Goal: Task Accomplishment & Management: Manage account settings

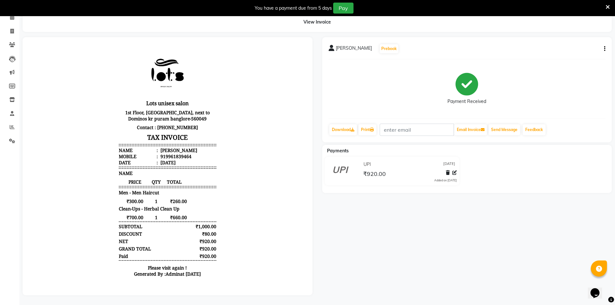
scroll to position [5, 0]
click at [8, 28] on span at bounding box center [11, 31] width 11 height 7
select select "7339"
select select "service"
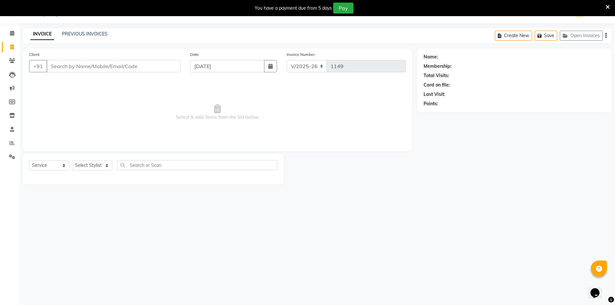
scroll to position [16, 0]
click at [88, 64] on input "Client" at bounding box center [114, 66] width 134 height 12
click at [149, 168] on input "text" at bounding box center [197, 165] width 160 height 10
type input "hair sap"
click at [77, 163] on select "Select Stylist [PERSON_NAME] [PERSON_NAME] RITHU [PERSON_NAME]" at bounding box center [92, 166] width 40 height 10
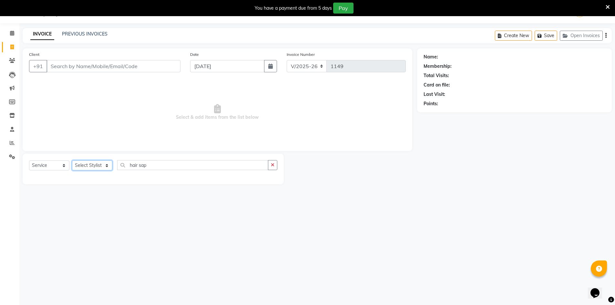
select select "66803"
click at [72, 161] on select "Select Stylist [PERSON_NAME] [PERSON_NAME] RITHU [PERSON_NAME]" at bounding box center [92, 166] width 40 height 10
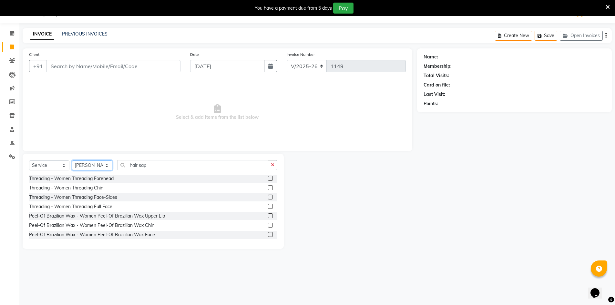
scroll to position [517, 0]
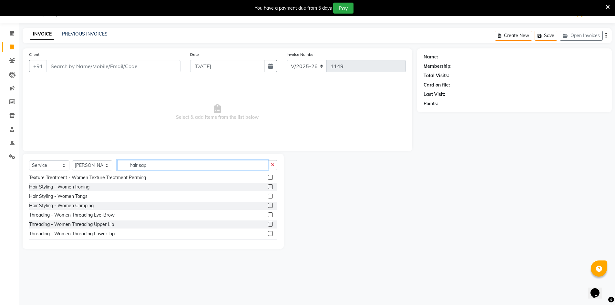
click at [152, 166] on input "hair sap" at bounding box center [192, 165] width 151 height 10
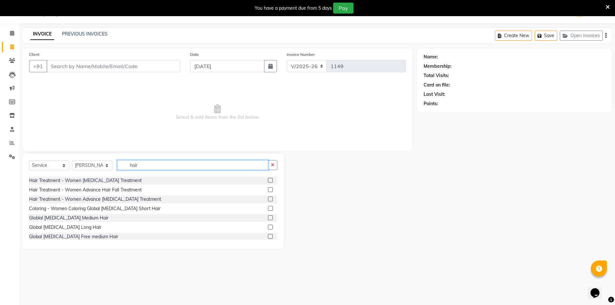
scroll to position [284, 0]
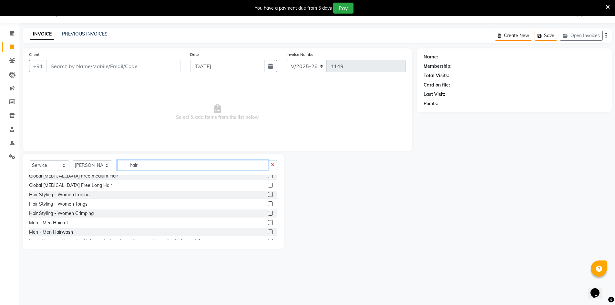
click at [155, 163] on input "hair" at bounding box center [192, 165] width 151 height 10
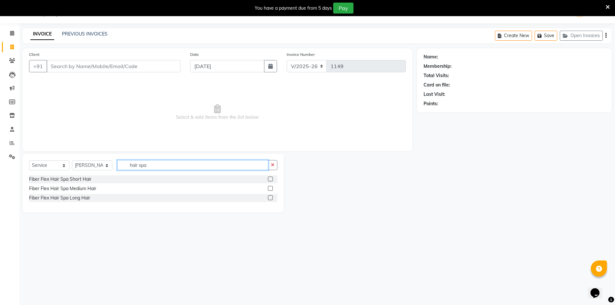
type input "hair spa"
click at [98, 188] on div "Fiber Flex Hair Spa Medium Hair" at bounding box center [153, 189] width 248 height 8
click at [272, 178] on label at bounding box center [270, 179] width 5 height 5
click at [272, 178] on input "checkbox" at bounding box center [270, 179] width 4 height 4
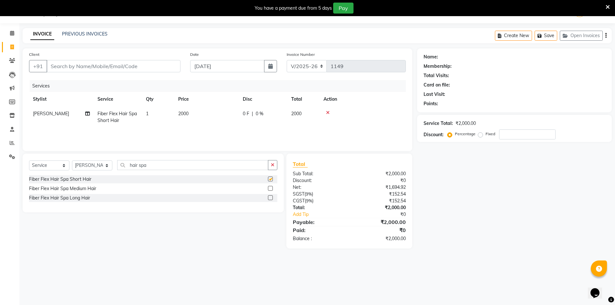
checkbox input "false"
click at [260, 114] on span "0 %" at bounding box center [260, 113] width 8 height 7
select select "66803"
click at [280, 119] on input "0" at bounding box center [282, 115] width 19 height 10
type input "15"
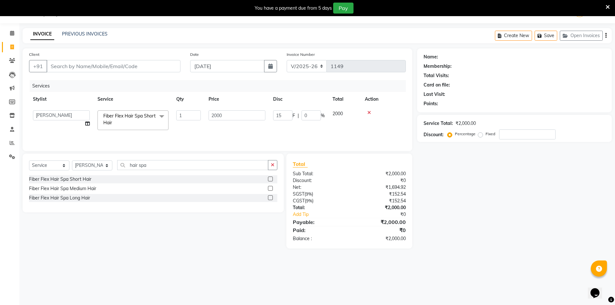
click at [506, 201] on div "Name: Membership: Total Visits: Card on file: Last Visit: Points: Service Total…" at bounding box center [517, 148] width 200 height 200
click at [605, 37] on div "Create New Save Open Invoices" at bounding box center [553, 35] width 117 height 15
click at [606, 36] on button "button" at bounding box center [606, 35] width 1 height 15
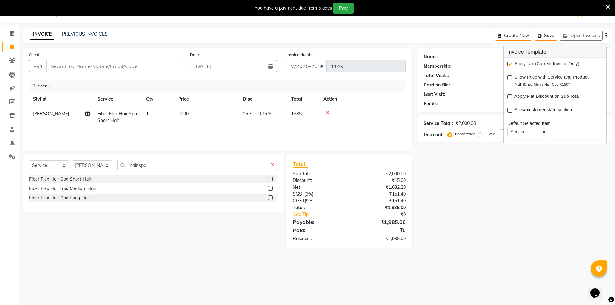
click at [511, 64] on label at bounding box center [510, 64] width 5 height 5
click at [511, 64] on input "checkbox" at bounding box center [510, 64] width 4 height 4
checkbox input "false"
click at [494, 210] on div "Name: Membership: Total Visits: Card on file: Last Visit: Points: Service Total…" at bounding box center [517, 141] width 200 height 187
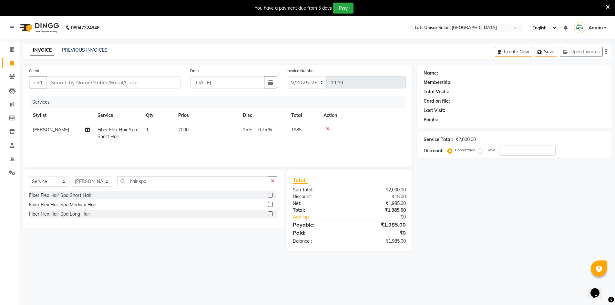
click at [248, 128] on span "15 F" at bounding box center [247, 130] width 9 height 7
select select "66803"
click at [280, 133] on input "15" at bounding box center [282, 132] width 19 height 10
click at [283, 133] on input "15" at bounding box center [282, 132] width 19 height 10
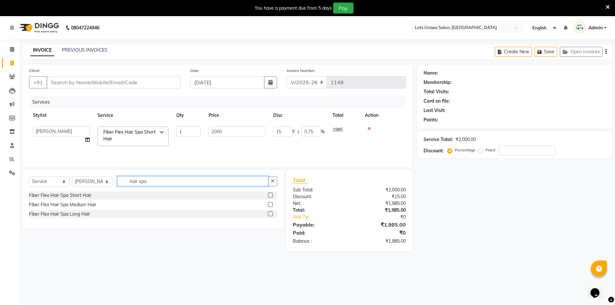
click at [151, 185] on input "hair spa" at bounding box center [192, 181] width 151 height 10
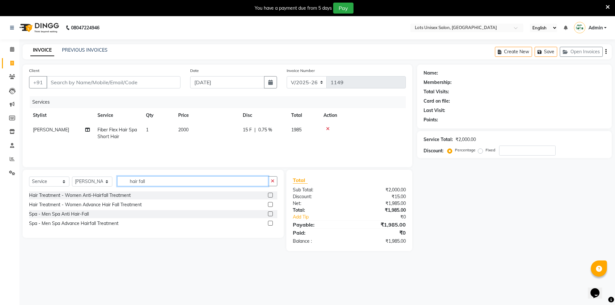
type input "hair fall"
click at [269, 222] on label at bounding box center [270, 223] width 5 height 5
click at [269, 222] on input "checkbox" at bounding box center [270, 224] width 4 height 4
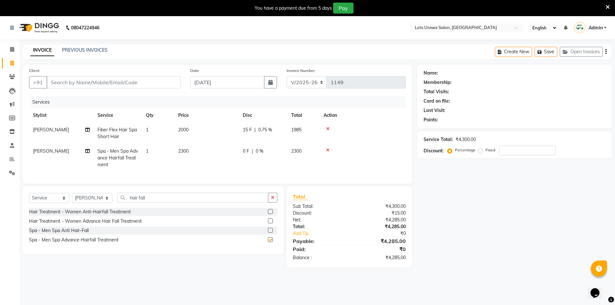
checkbox input "false"
click at [329, 127] on icon at bounding box center [328, 129] width 4 height 5
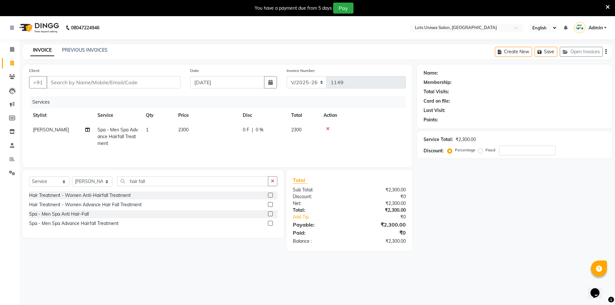
click at [251, 130] on div "0 F | 0 %" at bounding box center [263, 130] width 41 height 7
select select "66803"
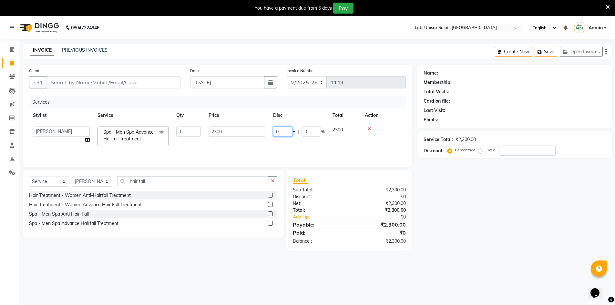
click at [280, 134] on input "0" at bounding box center [282, 132] width 19 height 10
type input "15"
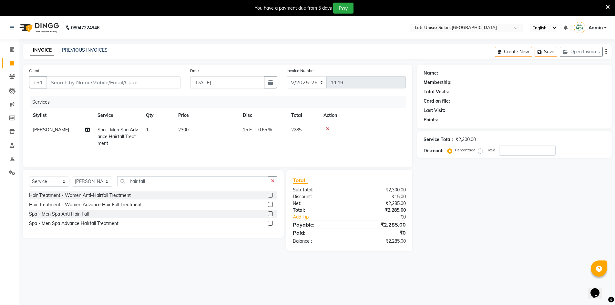
click at [462, 209] on div "Name: Membership: Total Visits: Card on file: Last Visit: Points: Service Total…" at bounding box center [517, 158] width 200 height 187
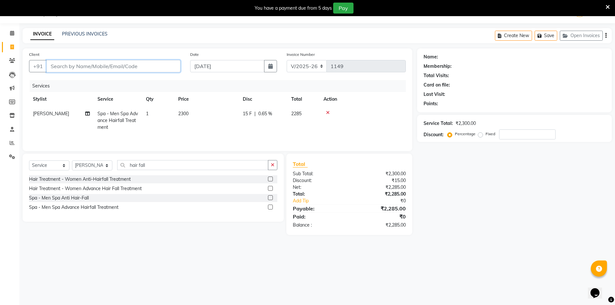
click at [105, 67] on input "Client" at bounding box center [114, 66] width 134 height 12
type input "9"
type input "0"
type input "9620118070"
click at [160, 68] on span "Add Client" at bounding box center [164, 66] width 26 height 6
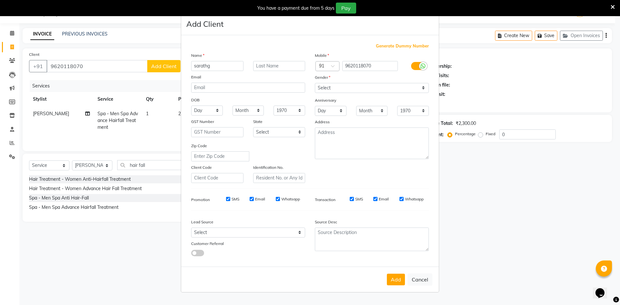
click at [221, 65] on input "sarathg" at bounding box center [217, 66] width 52 height 10
type input "[PERSON_NAME]"
click at [343, 88] on select "Select [DEMOGRAPHIC_DATA] [DEMOGRAPHIC_DATA] Other Prefer Not To Say" at bounding box center [372, 88] width 114 height 10
select select "[DEMOGRAPHIC_DATA]"
click at [315, 83] on select "Select [DEMOGRAPHIC_DATA] [DEMOGRAPHIC_DATA] Other Prefer Not To Say" at bounding box center [372, 88] width 114 height 10
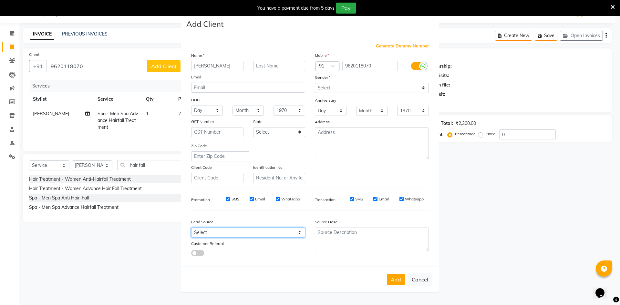
click at [212, 233] on select "Select Walk-in Referral Internet Friend Word of Mouth Advertisement Facebook Ju…" at bounding box center [248, 233] width 114 height 10
select select "50225"
click at [191, 228] on select "Select Walk-in Referral Internet Friend Word of Mouth Advertisement Facebook Ju…" at bounding box center [248, 233] width 114 height 10
drag, startPoint x: 481, startPoint y: 229, endPoint x: 474, endPoint y: 229, distance: 7.1
click at [482, 229] on ngb-modal-window "Add Client Generate Dummy Number Name [GEOGRAPHIC_DATA] Email DOB Day 01 02 03 …" at bounding box center [310, 152] width 620 height 305
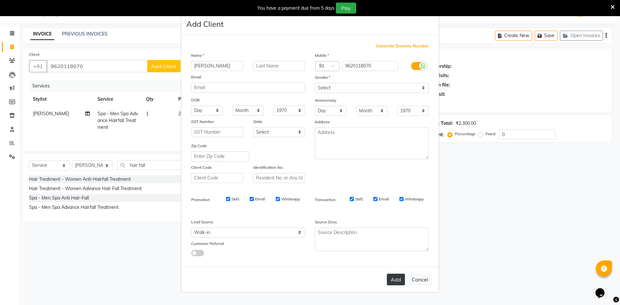
click at [399, 281] on button "Add" at bounding box center [396, 280] width 18 height 12
select select
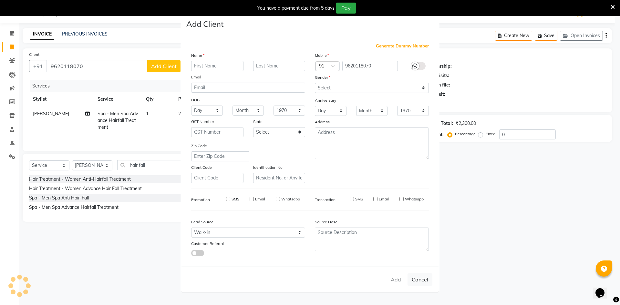
select select
checkbox input "false"
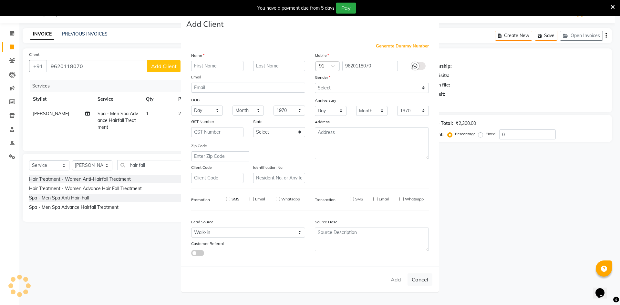
checkbox input "false"
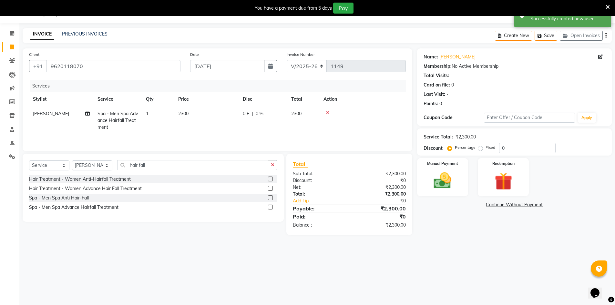
click at [249, 114] on span "0 F" at bounding box center [246, 113] width 6 height 7
select select "66803"
click at [277, 116] on input "0" at bounding box center [282, 115] width 19 height 10
click at [279, 116] on input "0" at bounding box center [282, 115] width 19 height 10
type input "15"
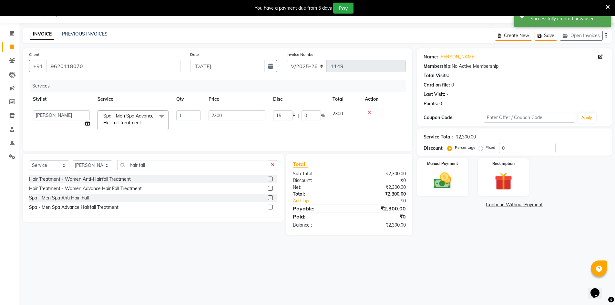
click at [340, 278] on div "08047224946 Select Location × Lots Unisex Salon, Kittiganur English ENGLISH Esp…" at bounding box center [307, 152] width 615 height 305
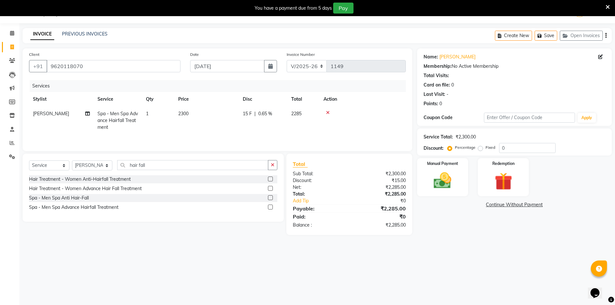
click at [270, 116] on span "0.65 %" at bounding box center [265, 113] width 14 height 7
select select "66803"
click at [317, 115] on input "0.65" at bounding box center [311, 115] width 19 height 10
click at [340, 114] on tr "[PERSON_NAME] [PERSON_NAME] RITHU [PERSON_NAME] Spa - Men Spa Advance Hairfall …" at bounding box center [217, 120] width 377 height 27
click at [309, 109] on td "2285.05" at bounding box center [303, 121] width 32 height 28
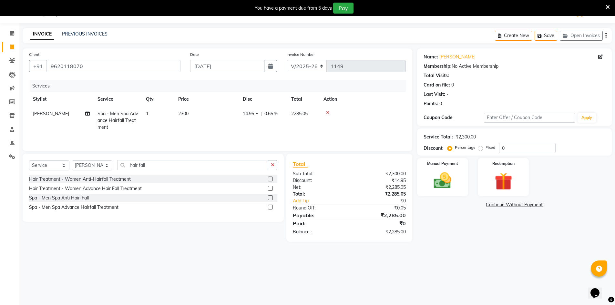
select select "66803"
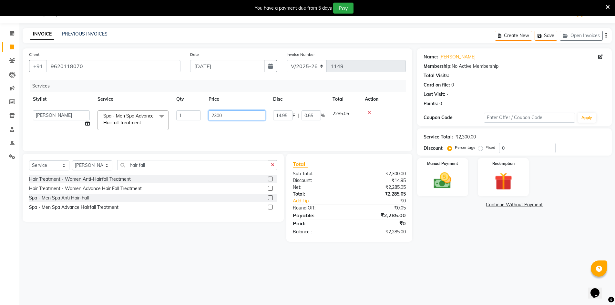
click at [241, 118] on input "2300" at bounding box center [237, 115] width 57 height 10
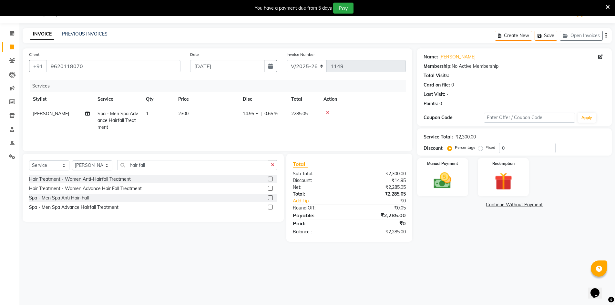
click at [259, 115] on div "14.95 F | 0.65 %" at bounding box center [263, 113] width 41 height 7
select select "66803"
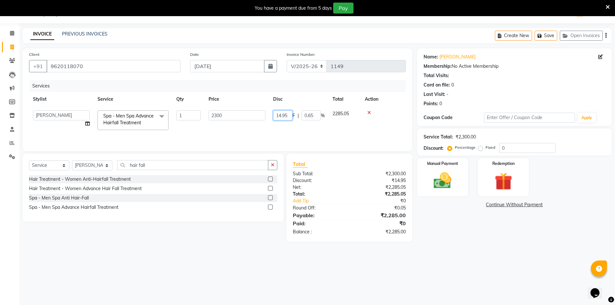
click at [288, 114] on input "14.95" at bounding box center [282, 115] width 19 height 10
type input "1"
type input "15"
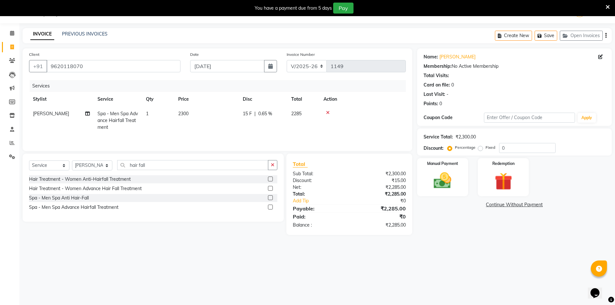
click at [269, 115] on span "0.65 %" at bounding box center [265, 113] width 14 height 7
select select "66803"
click at [311, 116] on input "0.65" at bounding box center [311, 115] width 19 height 10
click at [314, 116] on input "0.65" at bounding box center [311, 115] width 19 height 10
type input "0"
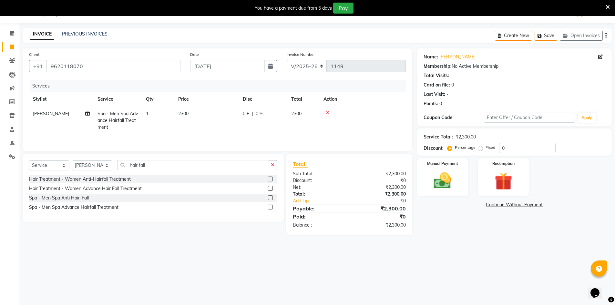
click at [351, 232] on div "Total Sub Total: ₹2,300.00 Discount: ₹0 Net: ₹2,300.00 Total: ₹2,300.00 Add Tip…" at bounding box center [349, 194] width 126 height 81
click at [510, 149] on input "0" at bounding box center [527, 148] width 57 height 10
type input "15"
click at [479, 262] on div "08047224946 Select Location × Lots Unisex Salon, Kittiganur English ENGLISH Esp…" at bounding box center [307, 152] width 615 height 305
click at [446, 190] on img at bounding box center [443, 180] width 30 height 21
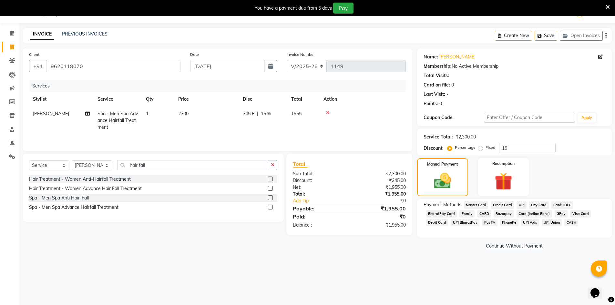
click at [524, 205] on span "UPI" at bounding box center [522, 205] width 10 height 7
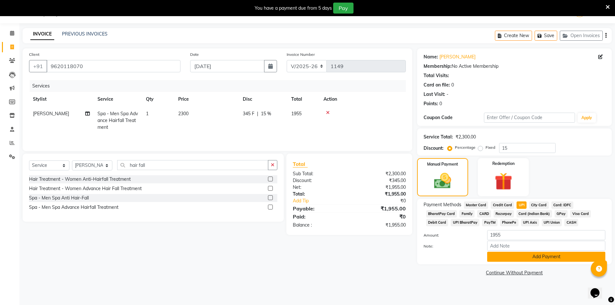
click at [528, 259] on button "Add Payment" at bounding box center [546, 257] width 118 height 10
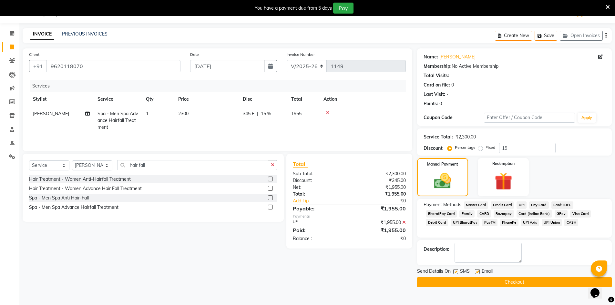
click at [526, 282] on button "Checkout" at bounding box center [514, 282] width 195 height 10
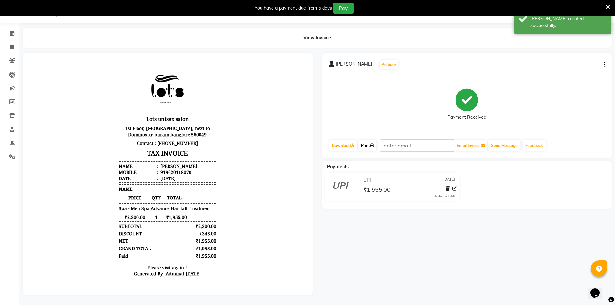
click at [367, 145] on link "Print" at bounding box center [367, 145] width 18 height 11
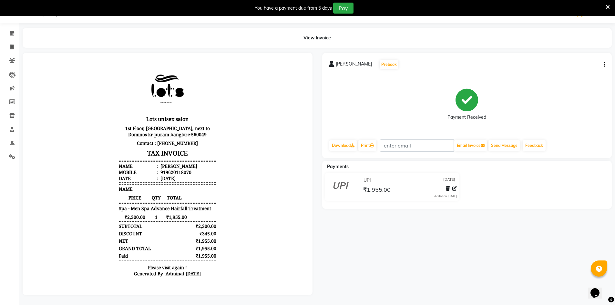
click at [605, 65] on icon "button" at bounding box center [604, 65] width 1 height 0
click at [567, 72] on div "Edit Invoice" at bounding box center [573, 73] width 44 height 8
select select "service"
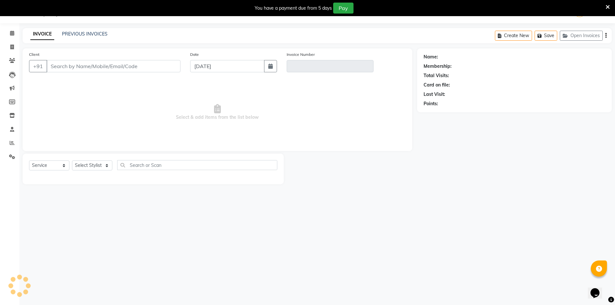
type input "9620118070"
type input "V/2025-26/1149"
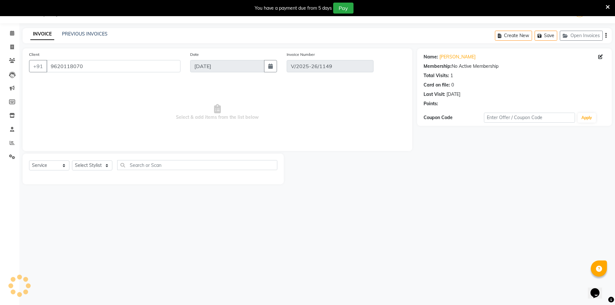
select select "select"
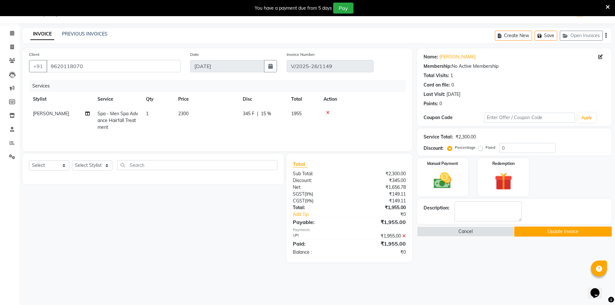
click at [605, 37] on div "Create New Save Open Invoices" at bounding box center [553, 35] width 117 height 15
click at [606, 39] on button "button" at bounding box center [606, 35] width 1 height 15
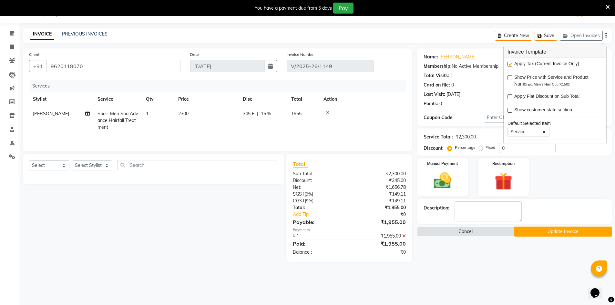
click at [510, 63] on label at bounding box center [510, 64] width 5 height 5
click at [510, 63] on input "checkbox" at bounding box center [510, 64] width 4 height 4
checkbox input "false"
drag, startPoint x: 115, startPoint y: 214, endPoint x: 119, endPoint y: 212, distance: 4.7
click at [117, 213] on div "Select Service Product Membership Package Voucher Prepaid Gift Card Select Styl…" at bounding box center [151, 201] width 266 height 95
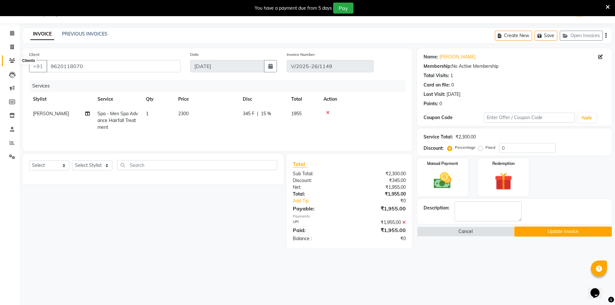
click at [15, 61] on icon at bounding box center [12, 60] width 6 height 5
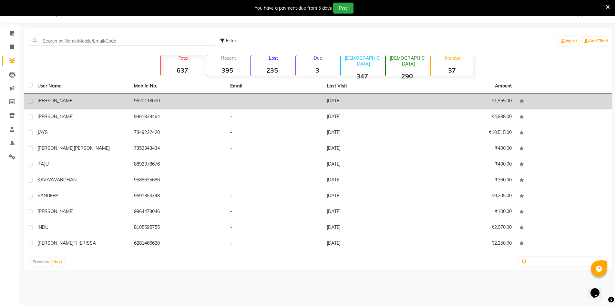
click at [66, 101] on div "[PERSON_NAME]" at bounding box center [81, 101] width 89 height 7
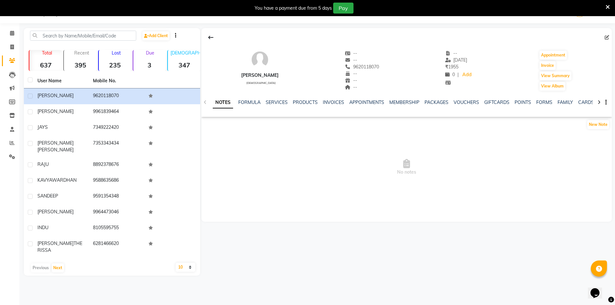
click at [263, 76] on div "[PERSON_NAME]" at bounding box center [259, 75] width 37 height 7
click at [605, 37] on icon at bounding box center [607, 37] width 5 height 5
select select "[DEMOGRAPHIC_DATA]"
select select "50225"
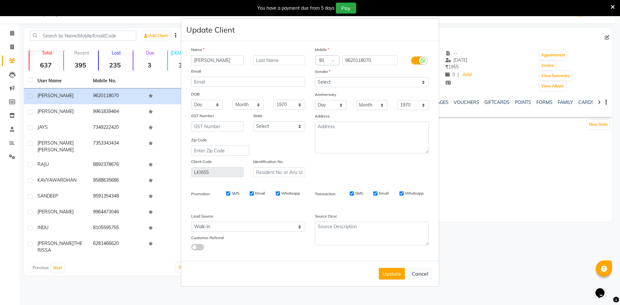
click at [217, 63] on input "[PERSON_NAME]" at bounding box center [217, 60] width 52 height 10
type input "s"
type input "[PERSON_NAME]"
click at [398, 277] on button "Update" at bounding box center [392, 274] width 26 height 12
select select
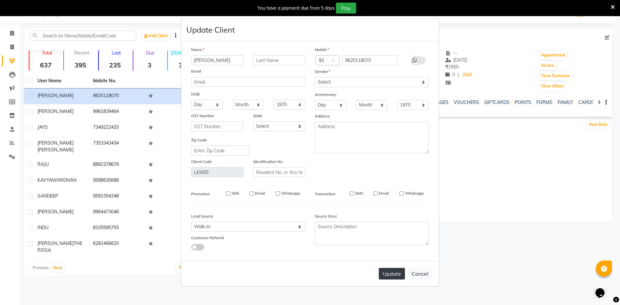
select select
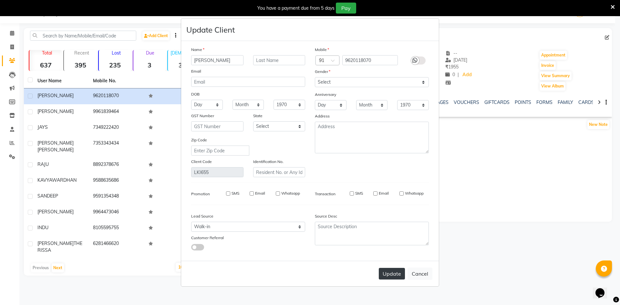
select select
checkbox input "false"
